Goal: Information Seeking & Learning: Learn about a topic

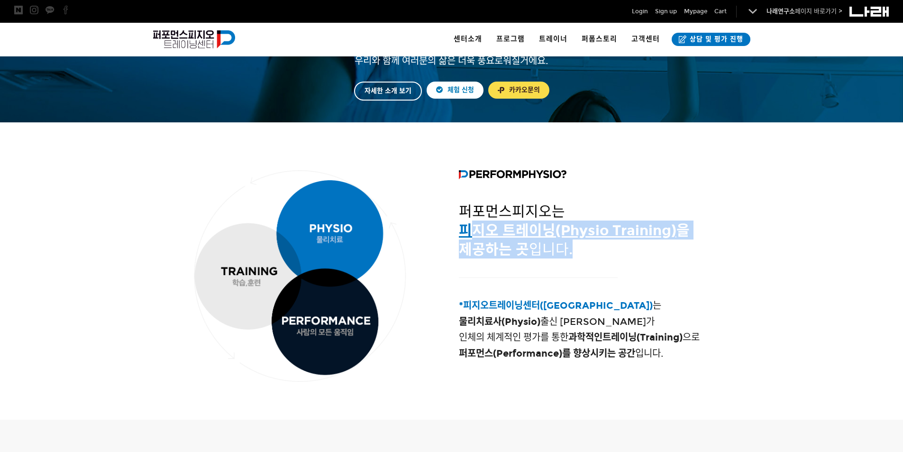
drag, startPoint x: 472, startPoint y: 231, endPoint x: 578, endPoint y: 255, distance: 108.8
click at [576, 254] on h3 "퍼포먼스피지오는 피지오 트레이닝(Physio Training) 을 제공하는 곳 입니다." at bounding box center [603, 229] width 289 height 57
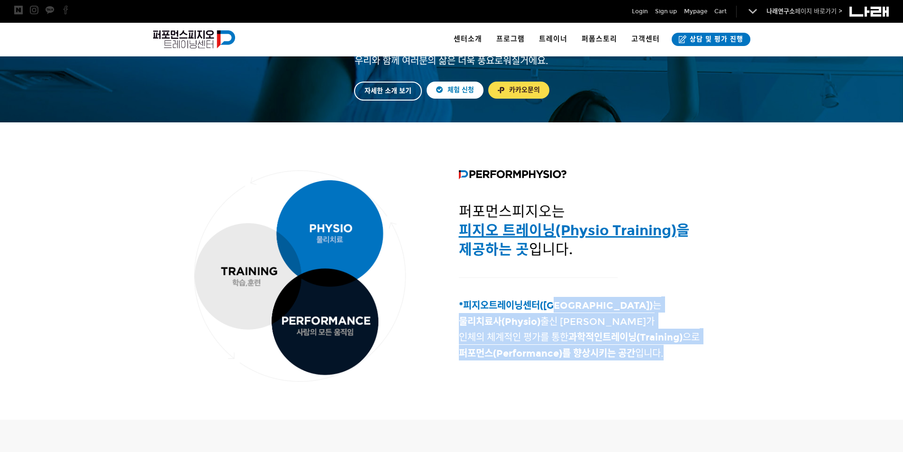
drag, startPoint x: 559, startPoint y: 309, endPoint x: 678, endPoint y: 359, distance: 129.3
click at [678, 359] on h4 "*피지오트레이닝센터(Physio Training Center) 는 물리치료사(Physio) 출신 트레이너가 인체의 체계적인 평가를 통한 과학적…" at bounding box center [603, 329] width 289 height 64
click at [684, 359] on h4 "*피지오트레이닝센터(Physio Training Center) 는 물리치료사(Physio) 출신 트레이너가 인체의 체계적인 평가를 통한 과학적…" at bounding box center [603, 329] width 289 height 64
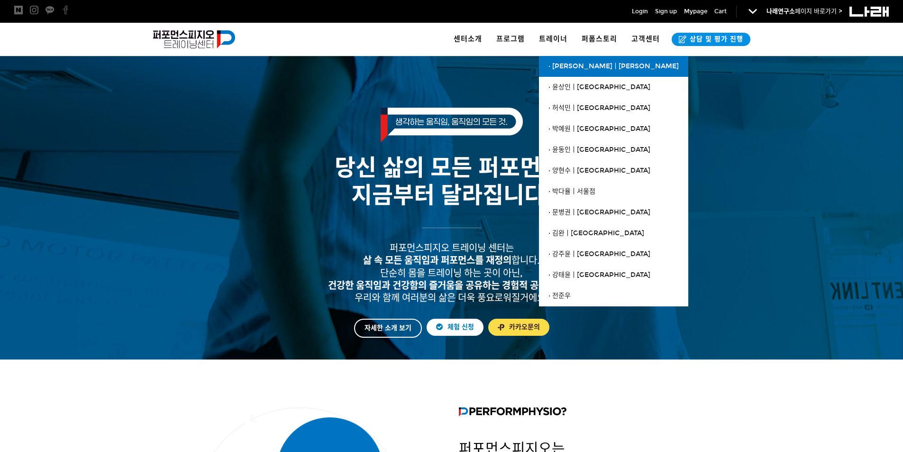
click at [555, 62] on link "· [PERSON_NAME]ㅣ[PERSON_NAME]" at bounding box center [613, 66] width 149 height 21
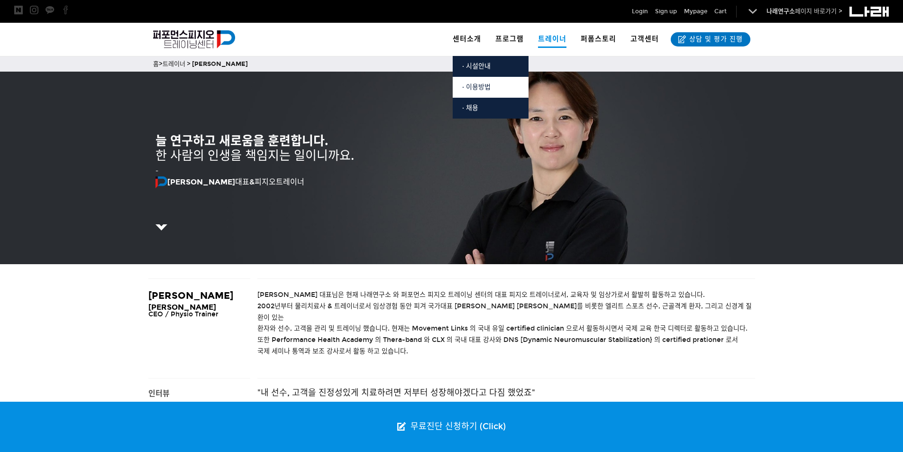
click at [482, 89] on span "· 이용방법" at bounding box center [476, 87] width 28 height 8
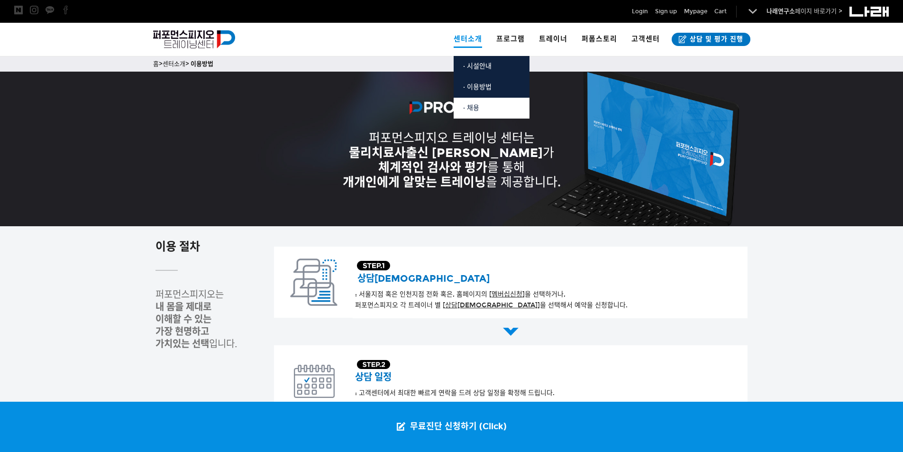
click at [474, 106] on span "· 채용" at bounding box center [471, 108] width 16 height 8
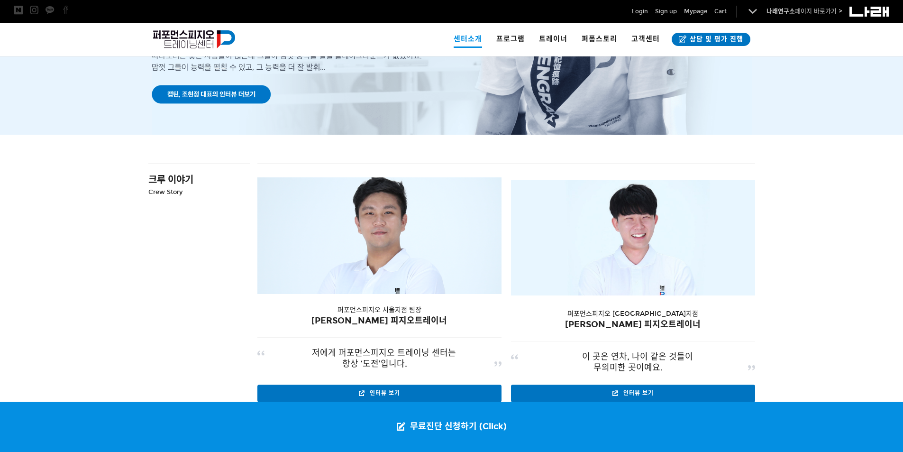
scroll to position [758, 0]
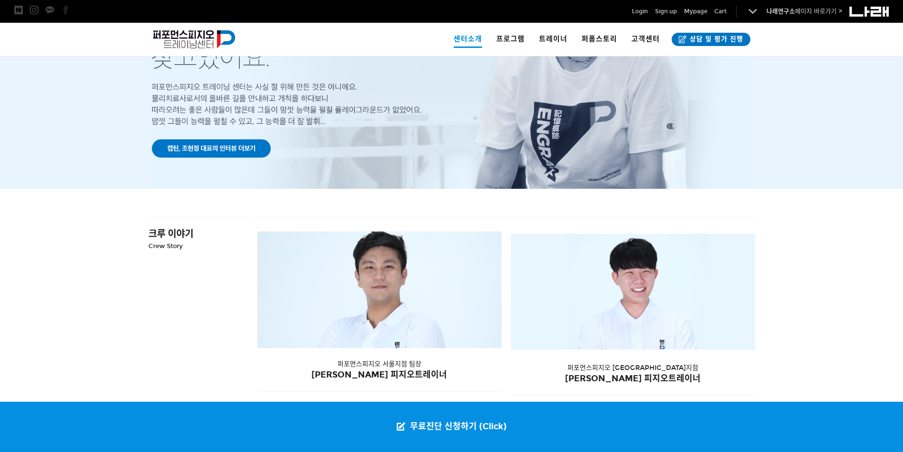
click at [427, 279] on div at bounding box center [379, 289] width 269 height 127
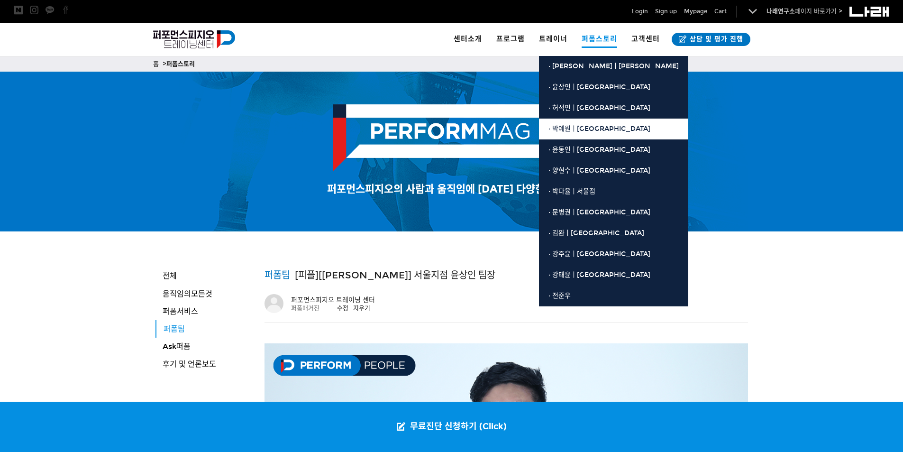
click at [574, 129] on span "· 박예원ㅣ[GEOGRAPHIC_DATA]" at bounding box center [599, 129] width 102 height 8
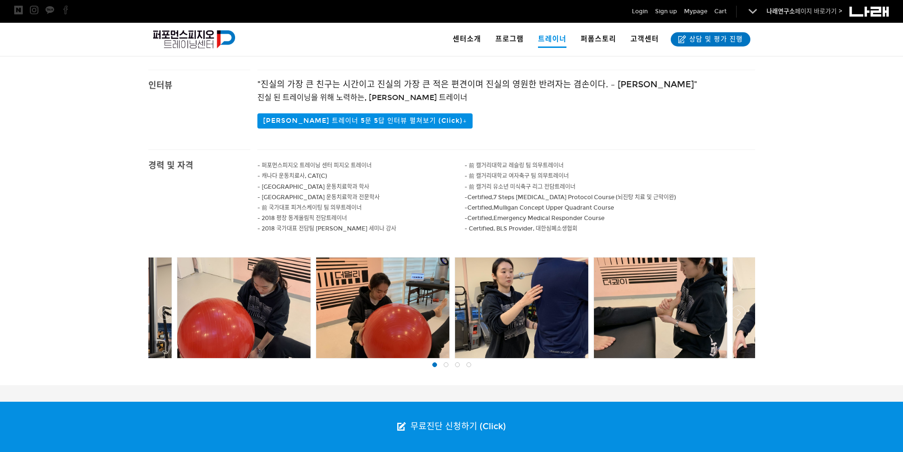
scroll to position [284, 0]
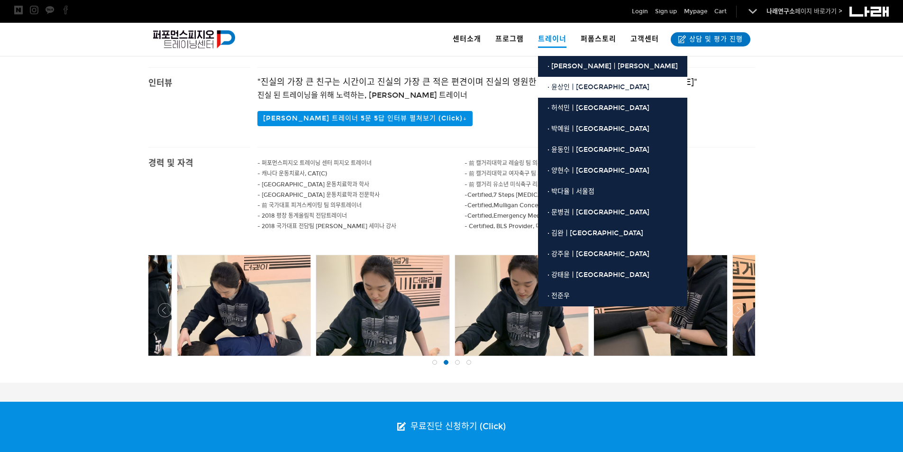
click at [581, 90] on span "· 윤상인ㅣ[GEOGRAPHIC_DATA]" at bounding box center [598, 87] width 102 height 8
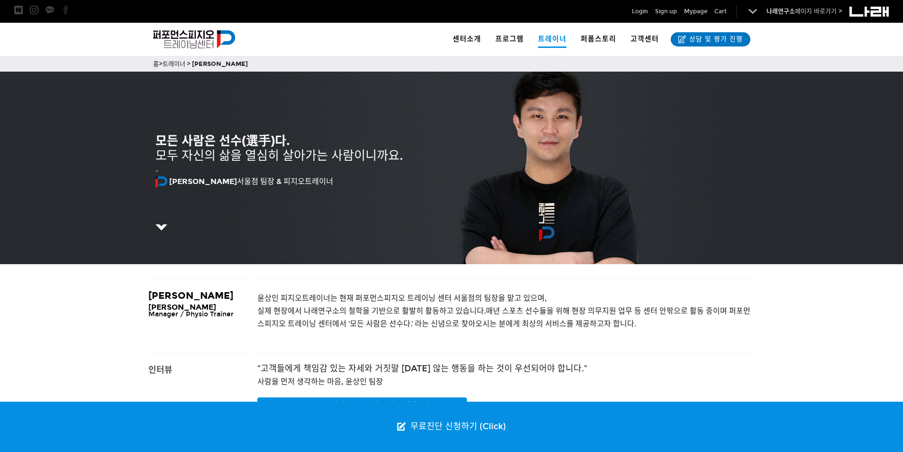
scroll to position [237, 0]
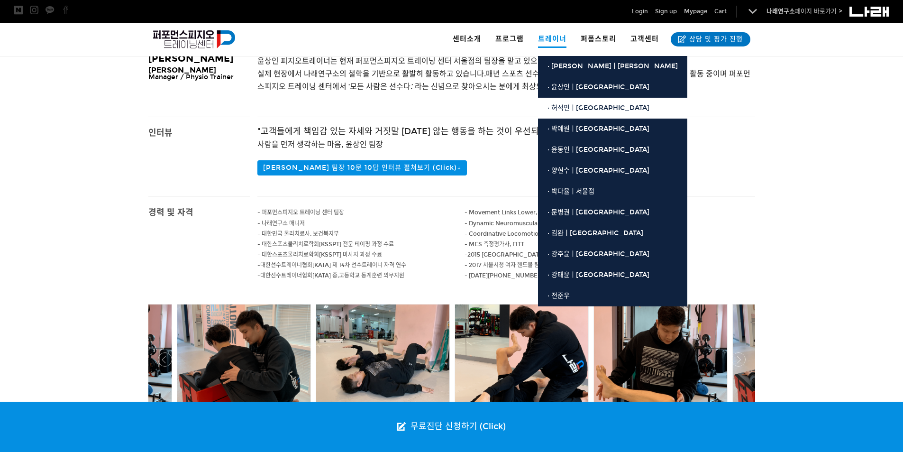
click at [578, 110] on span "· 허석민ㅣ[GEOGRAPHIC_DATA]" at bounding box center [598, 108] width 102 height 8
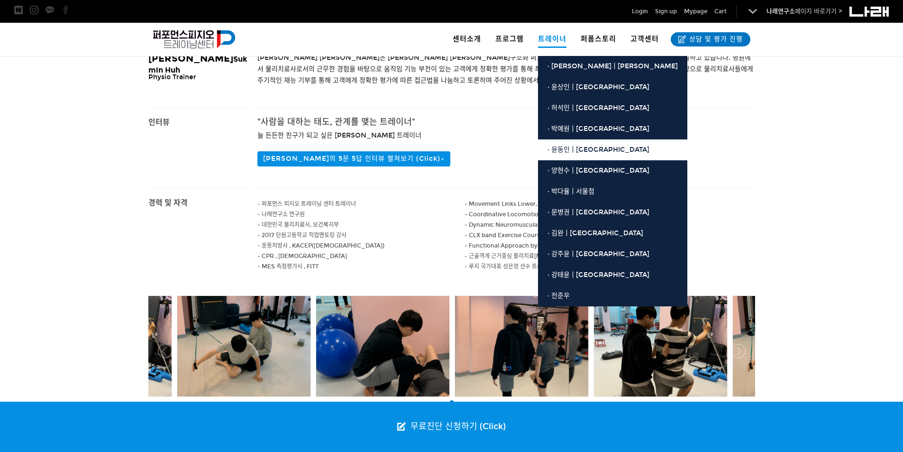
click at [578, 149] on span "· 윤동인ㅣ[GEOGRAPHIC_DATA]" at bounding box center [598, 150] width 102 height 8
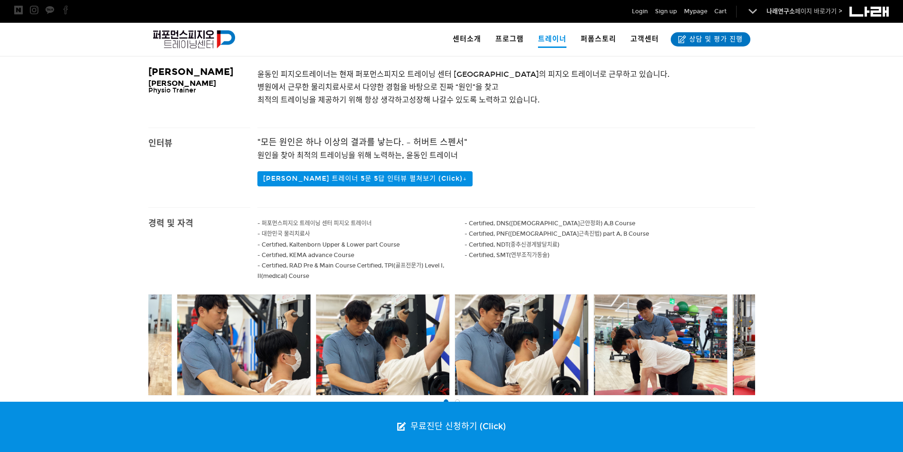
scroll to position [284, 0]
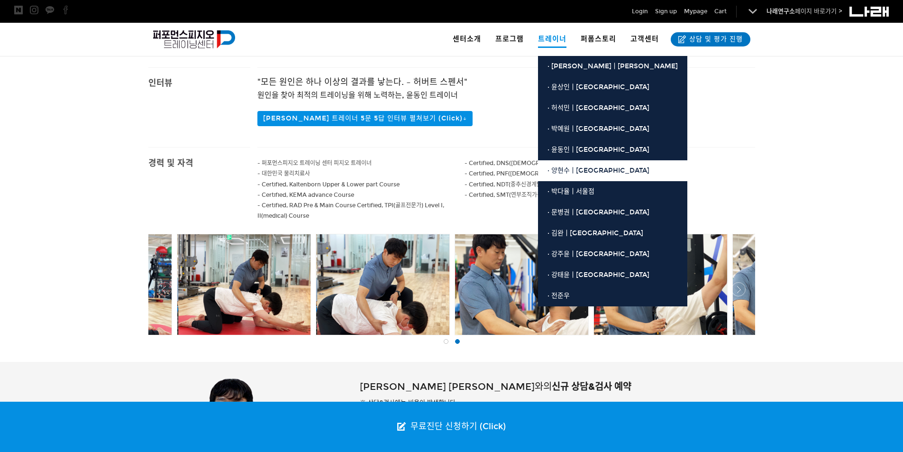
click at [569, 174] on link "· 양현수ㅣ[GEOGRAPHIC_DATA]" at bounding box center [612, 170] width 149 height 21
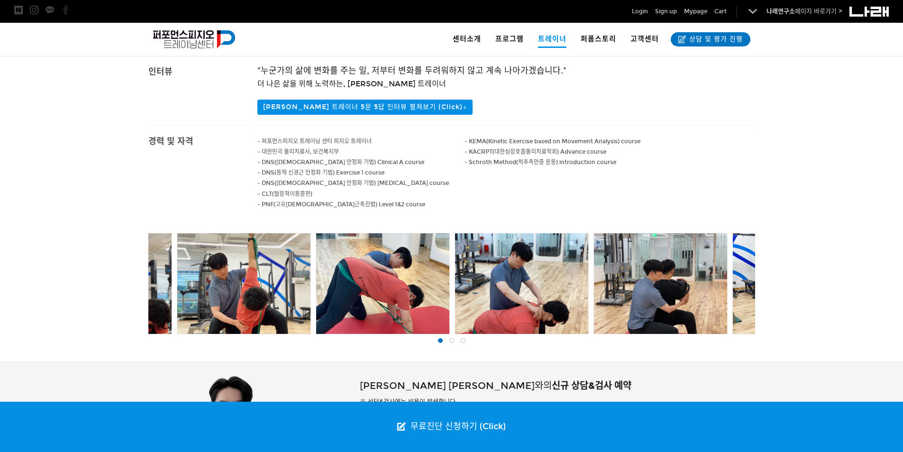
scroll to position [142, 0]
